Goal: Information Seeking & Learning: Learn about a topic

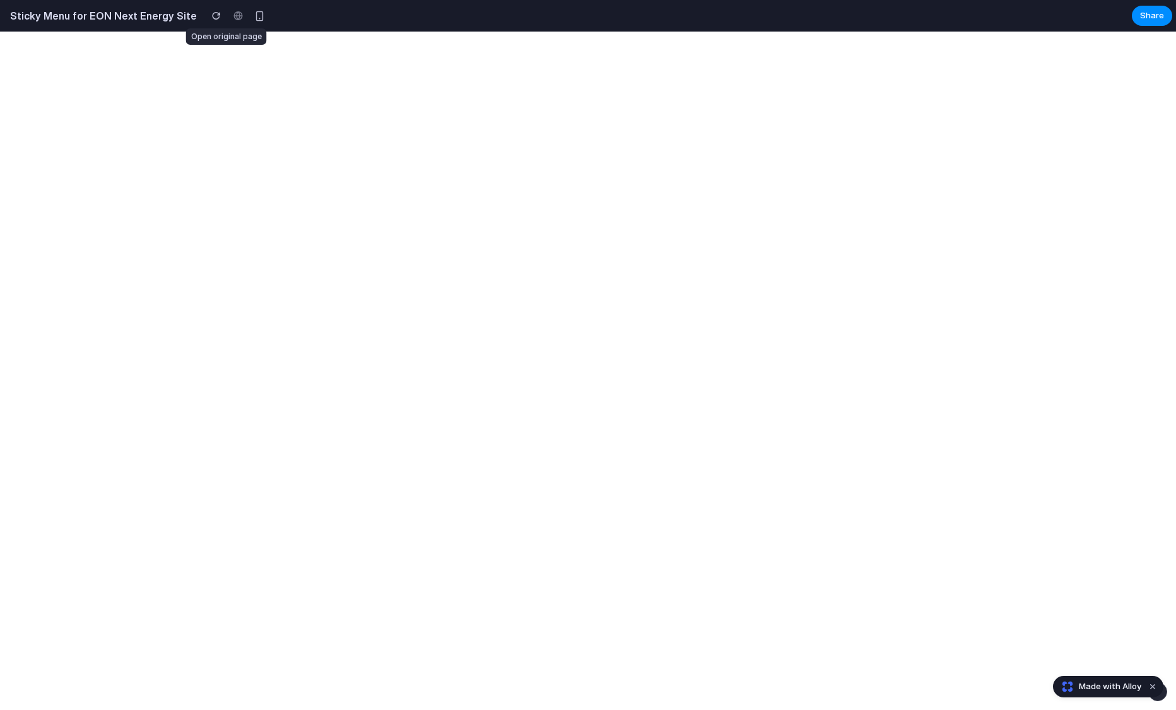
click at [228, 9] on div at bounding box center [237, 15] width 19 height 19
